Goal: Task Accomplishment & Management: Manage account settings

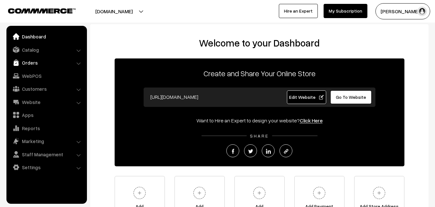
click at [20, 67] on link "Orders" at bounding box center [46, 63] width 77 height 12
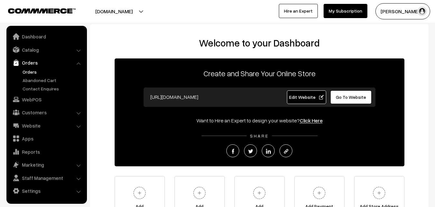
click at [31, 72] on link "Orders" at bounding box center [53, 71] width 64 height 7
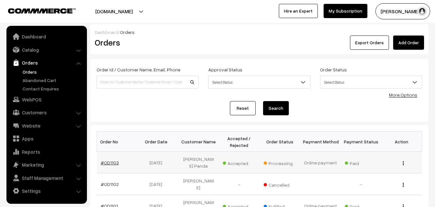
click at [110, 162] on link "#OD1103" at bounding box center [110, 162] width 18 height 5
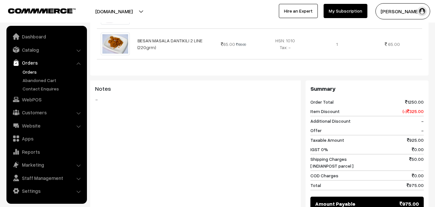
scroll to position [516, 0]
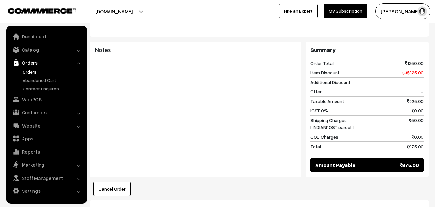
click at [32, 73] on link "Orders" at bounding box center [53, 71] width 64 height 7
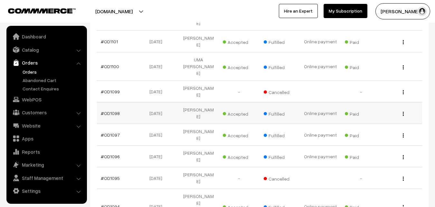
scroll to position [216, 0]
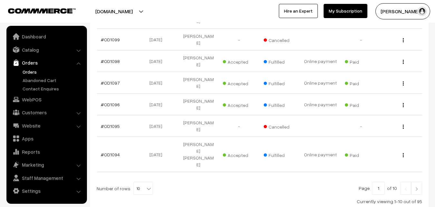
click at [415, 181] on link at bounding box center [417, 187] width 11 height 13
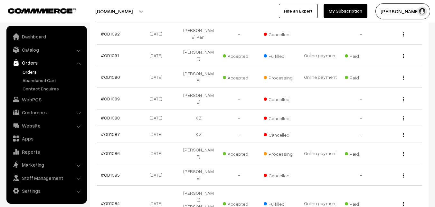
scroll to position [193, 0]
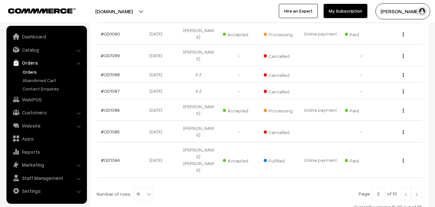
click at [416, 192] on img at bounding box center [417, 194] width 6 height 4
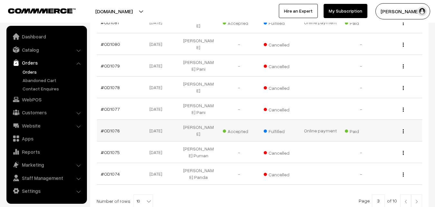
scroll to position [195, 0]
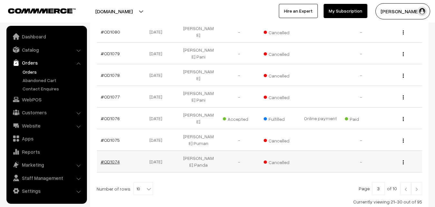
click at [112, 159] on link "#OD1074" at bounding box center [110, 161] width 19 height 5
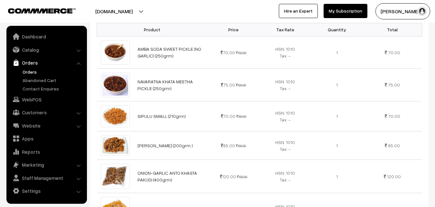
scroll to position [193, 0]
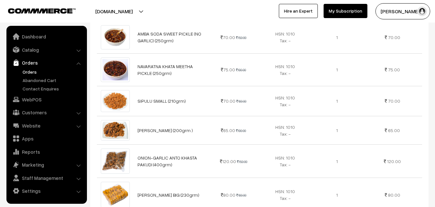
click at [28, 64] on link "Orders" at bounding box center [46, 63] width 77 height 12
click at [26, 70] on link "Orders" at bounding box center [53, 71] width 64 height 7
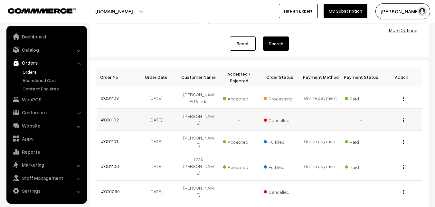
scroll to position [97, 0]
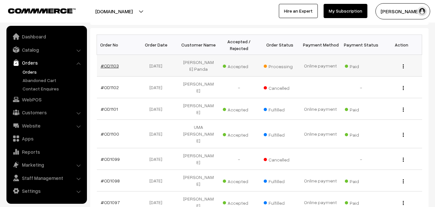
click at [109, 63] on link "#OD1103" at bounding box center [110, 65] width 18 height 5
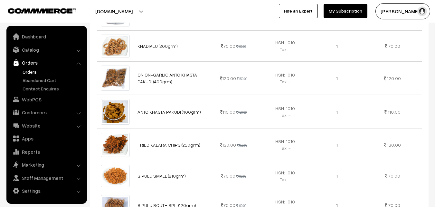
scroll to position [226, 0]
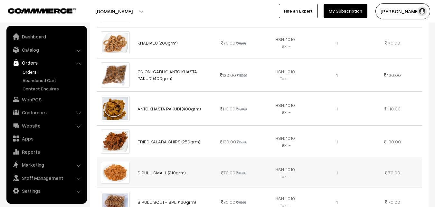
click at [156, 171] on link "SIPULU SMALL (210grm)" at bounding box center [162, 172] width 48 height 5
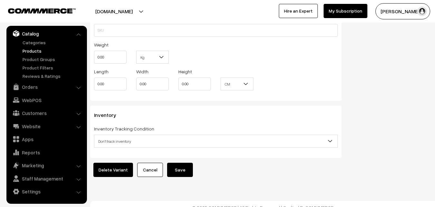
scroll to position [608, 0]
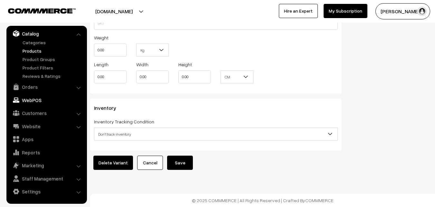
click at [35, 100] on link "WebPOS" at bounding box center [46, 100] width 77 height 12
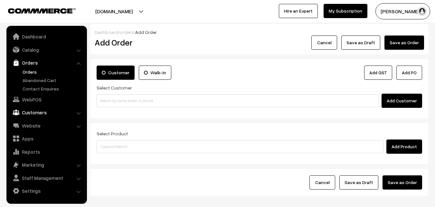
click at [34, 109] on link "Customers" at bounding box center [46, 112] width 77 height 12
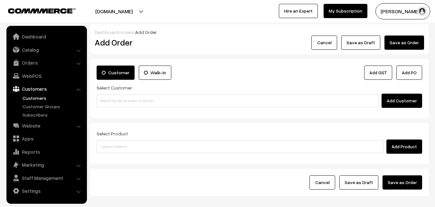
click at [27, 100] on link "Customers" at bounding box center [53, 97] width 64 height 7
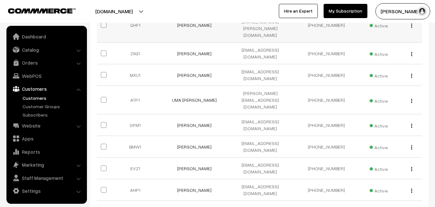
scroll to position [206, 0]
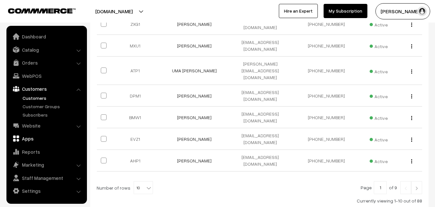
click at [35, 137] on link "Apps" at bounding box center [46, 138] width 77 height 12
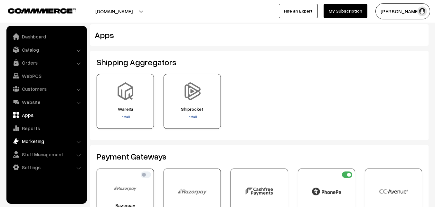
click at [33, 141] on link "Marketing" at bounding box center [46, 141] width 77 height 12
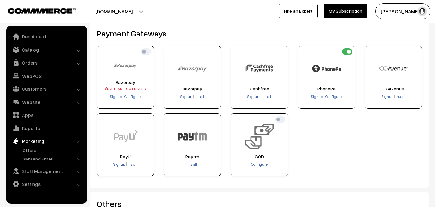
scroll to position [129, 0]
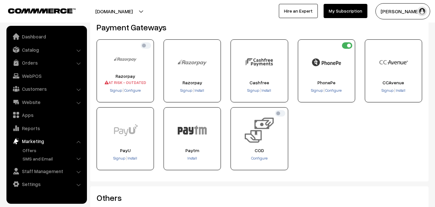
click at [308, 86] on div "PhonePe Signup Configure" at bounding box center [326, 70] width 57 height 63
click at [24, 153] on link "Offers" at bounding box center [53, 150] width 64 height 7
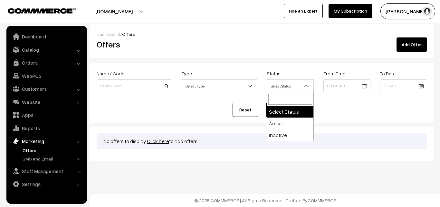
click at [298, 86] on span "Select Status" at bounding box center [290, 85] width 46 height 11
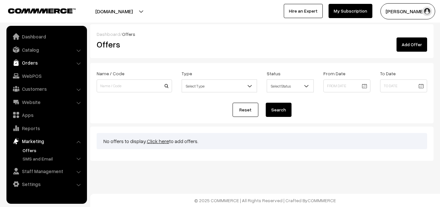
click at [36, 62] on link "Orders" at bounding box center [46, 63] width 77 height 12
